Goal: Task Accomplishment & Management: Manage account settings

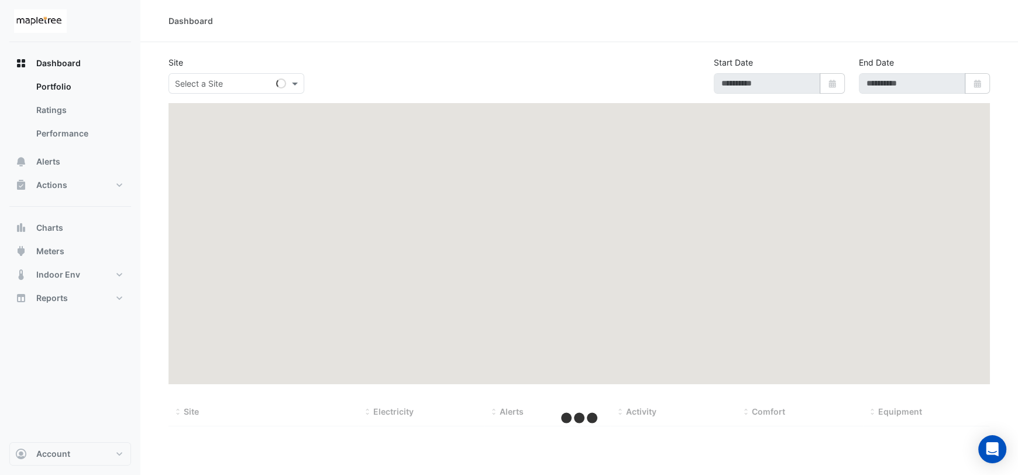
type input "**********"
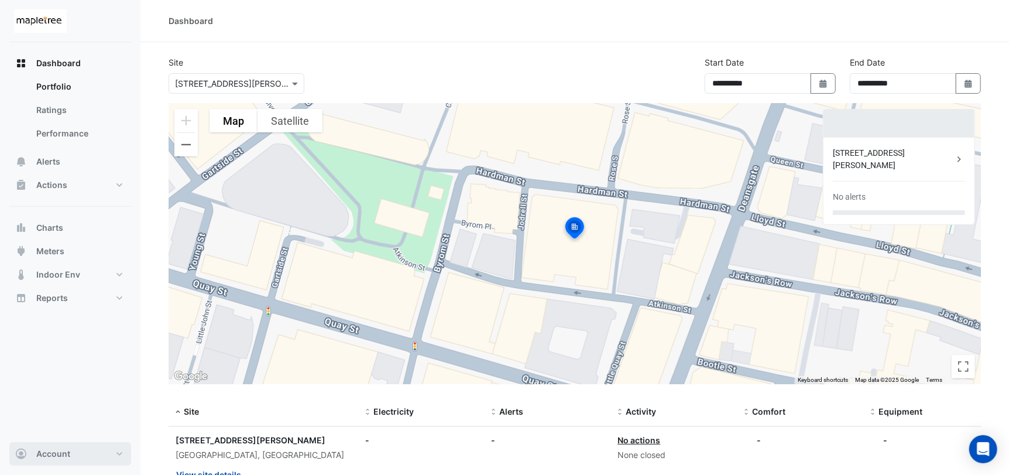
click at [112, 452] on button "Account" at bounding box center [70, 453] width 122 height 23
click at [92, 318] on link "Account Settings" at bounding box center [70, 319] width 111 height 23
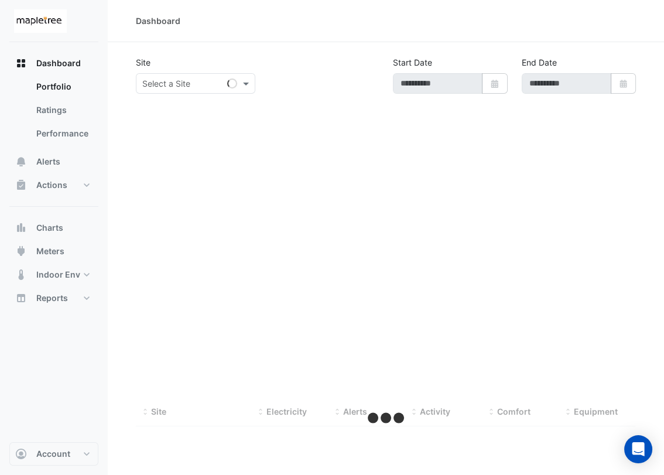
type input "**********"
